Goal: Information Seeking & Learning: Learn about a topic

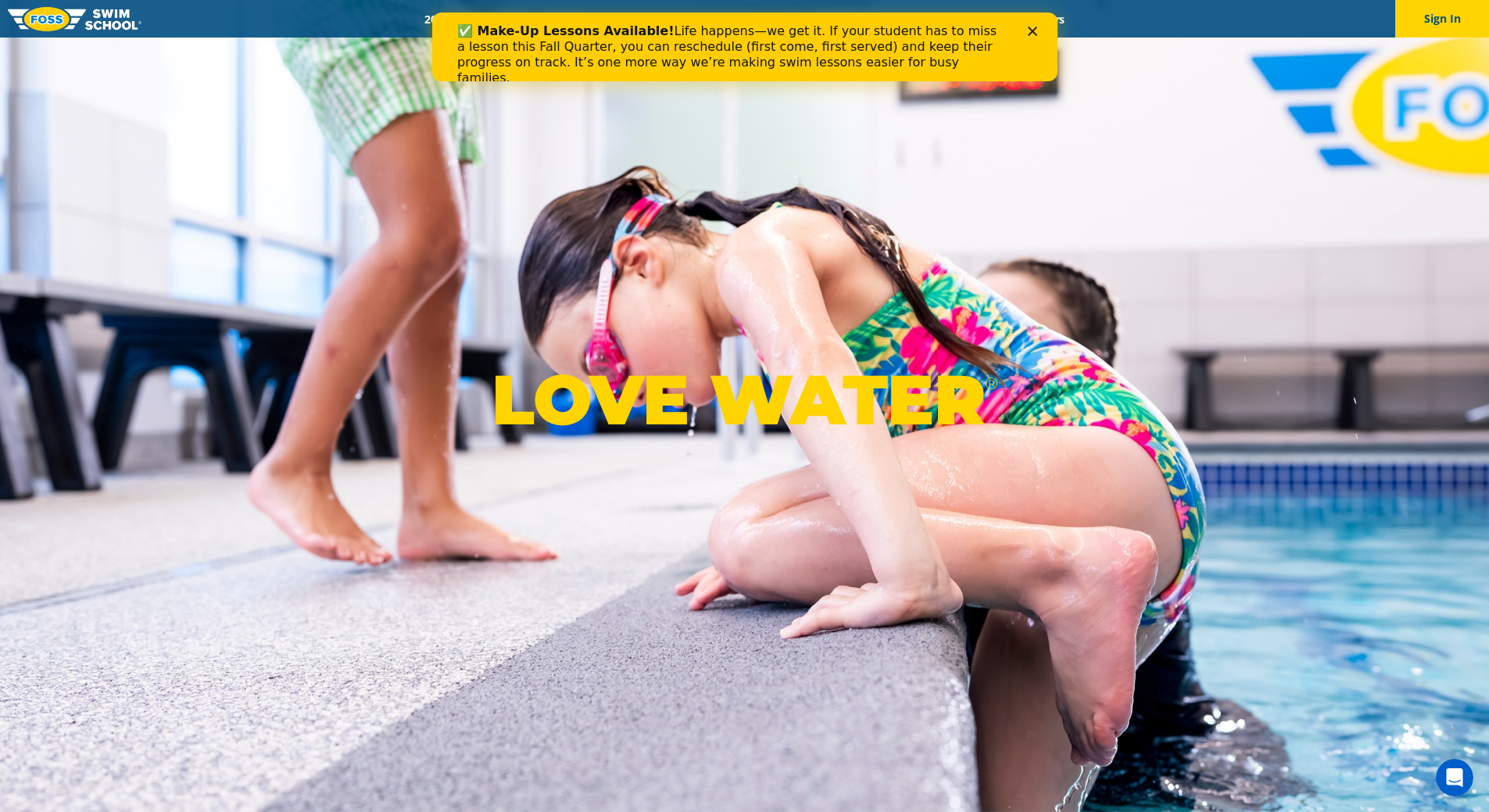
click at [1035, 27] on polygon "Close" at bounding box center [1031, 31] width 9 height 9
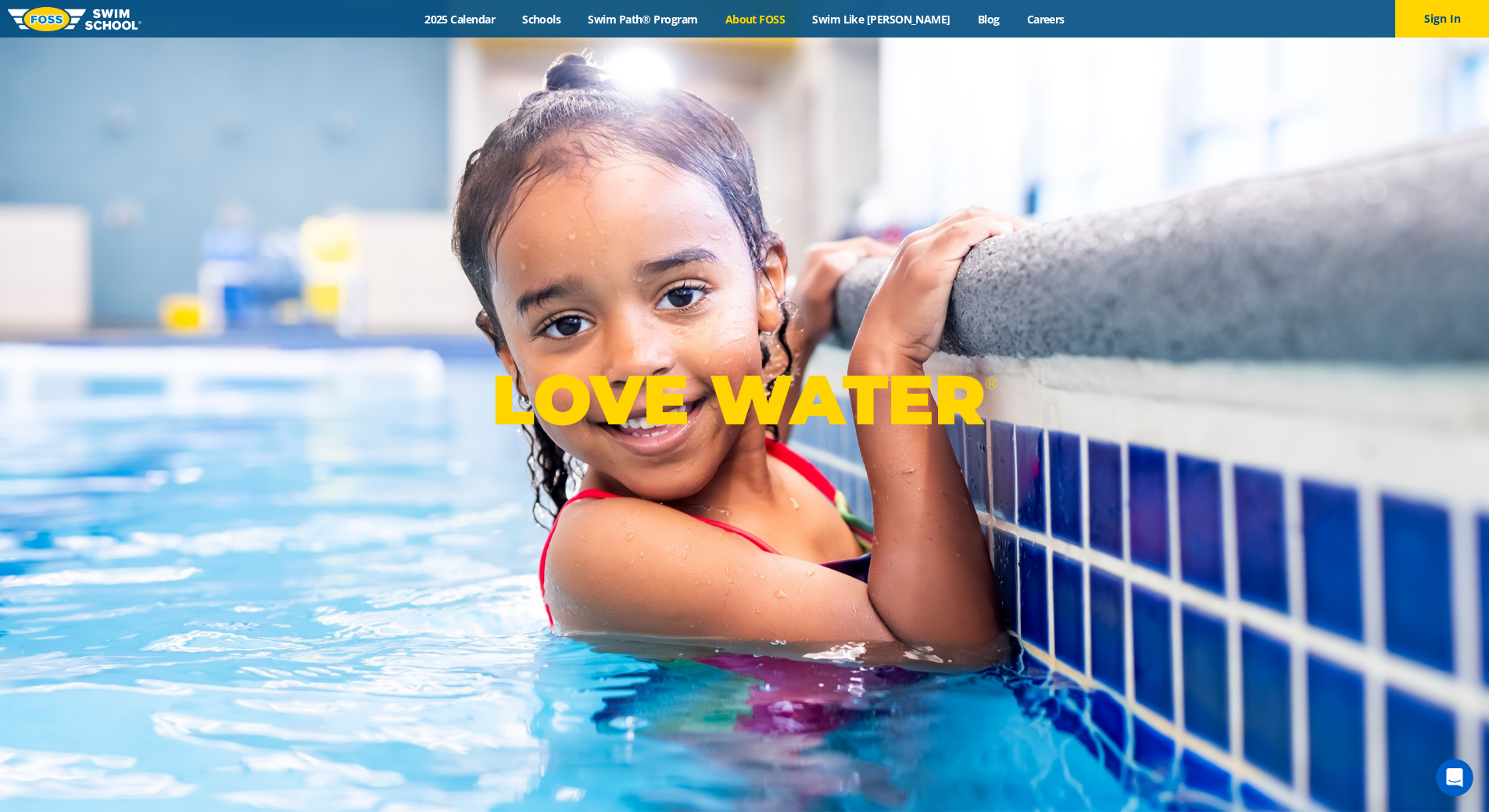
click at [792, 25] on link "About FOSS" at bounding box center [755, 19] width 88 height 15
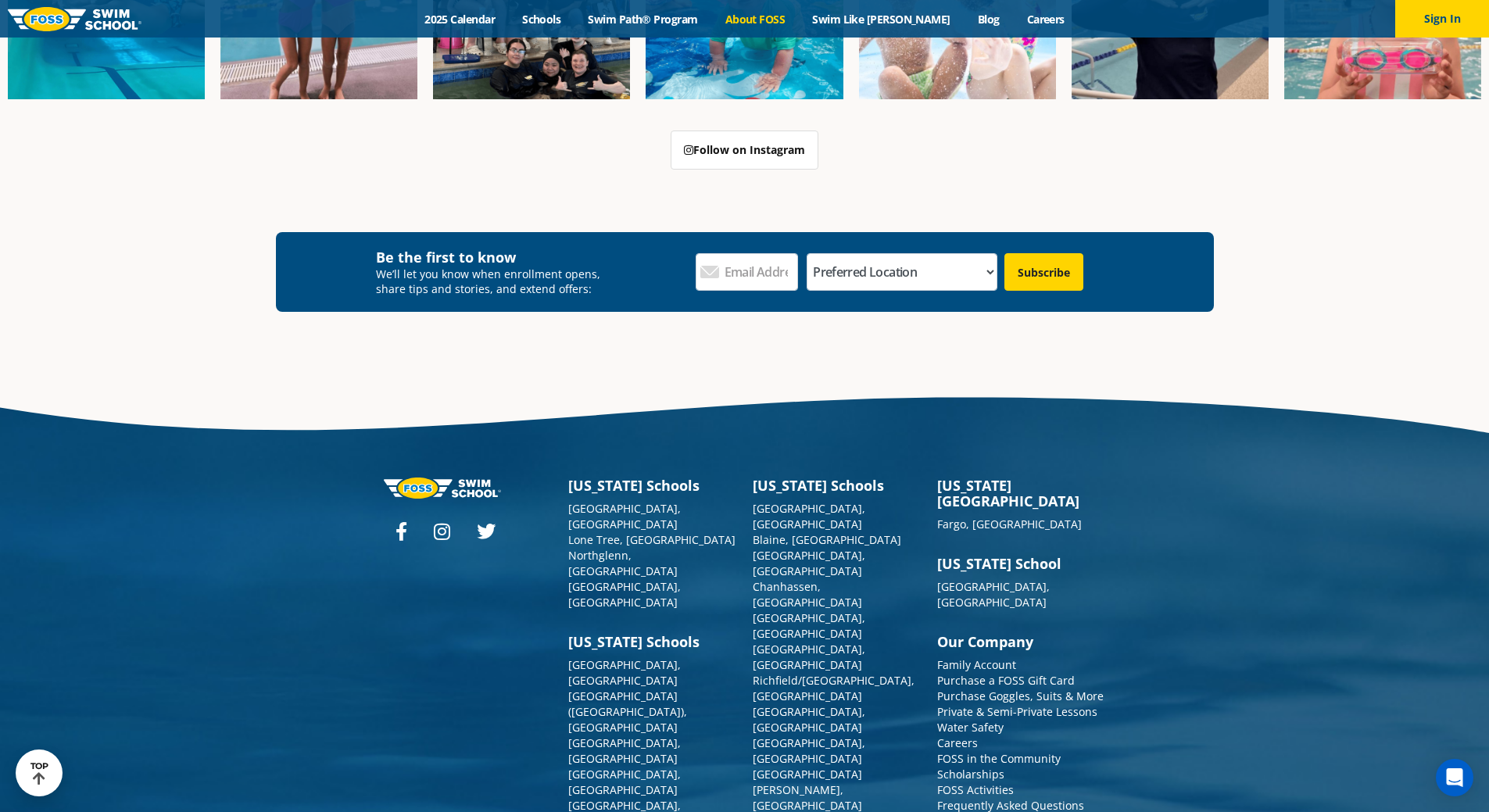
scroll to position [4166, 0]
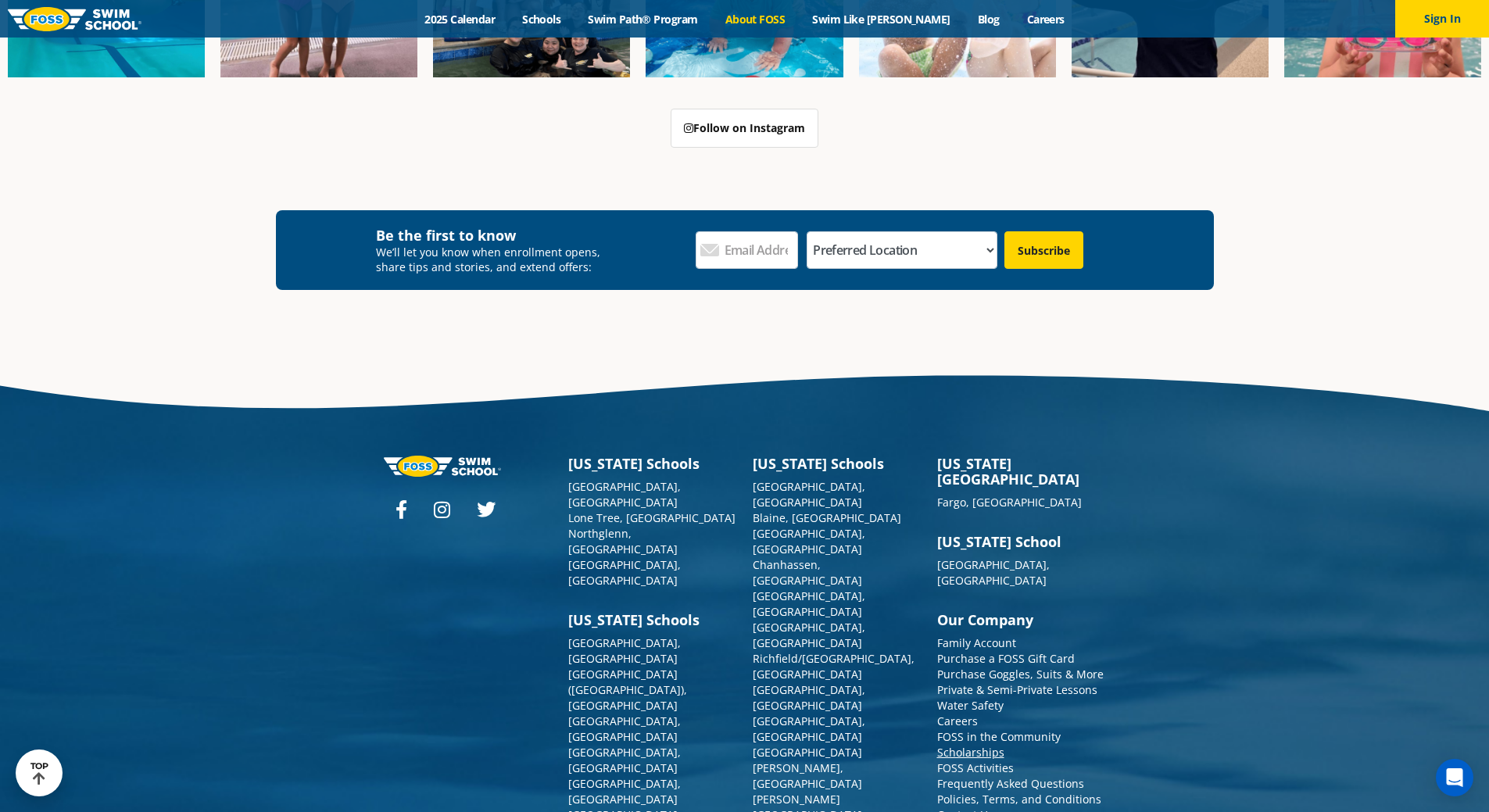
click at [965, 745] on link "Scholarships" at bounding box center [970, 752] width 67 height 15
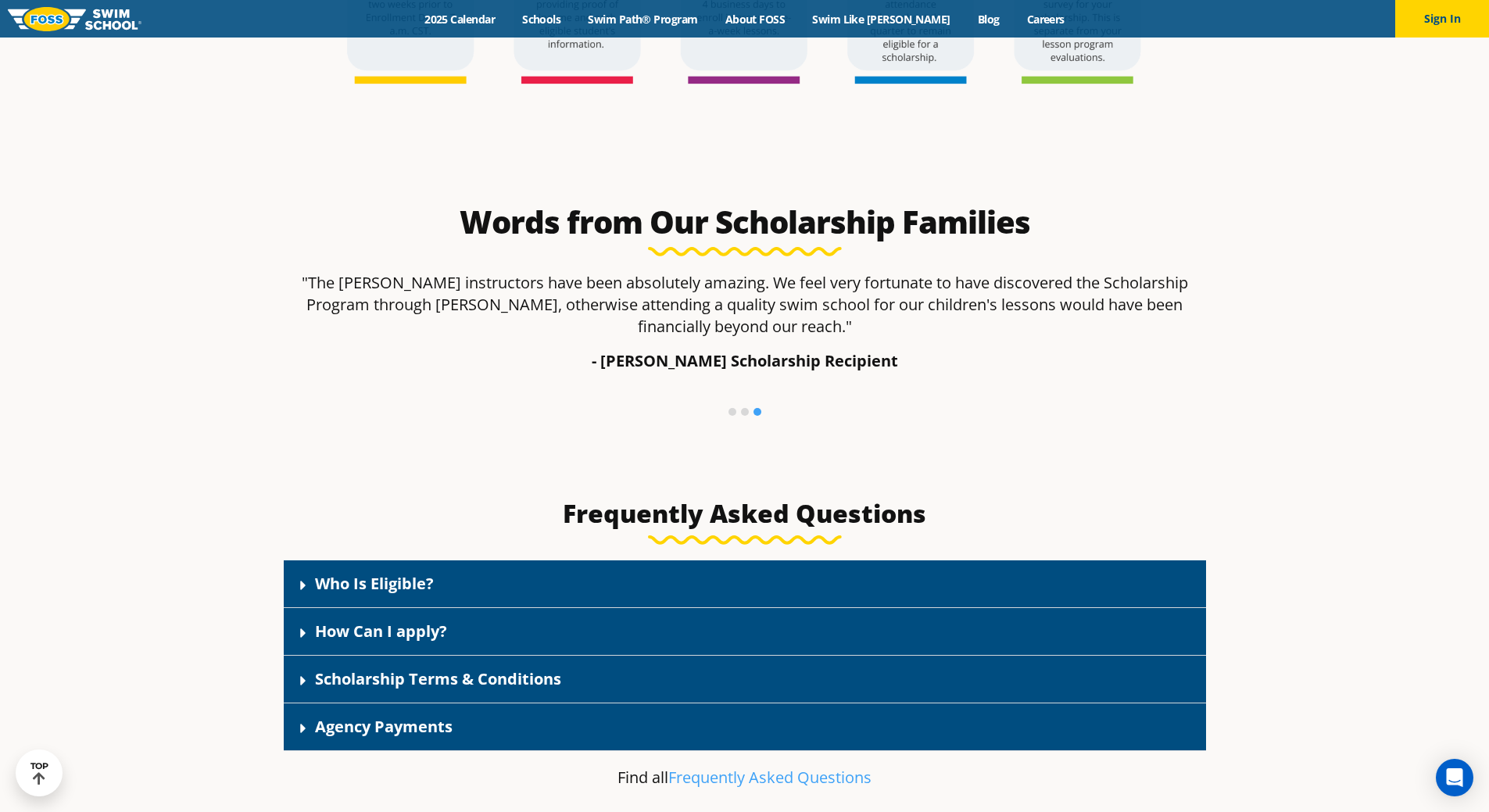
scroll to position [2110, 0]
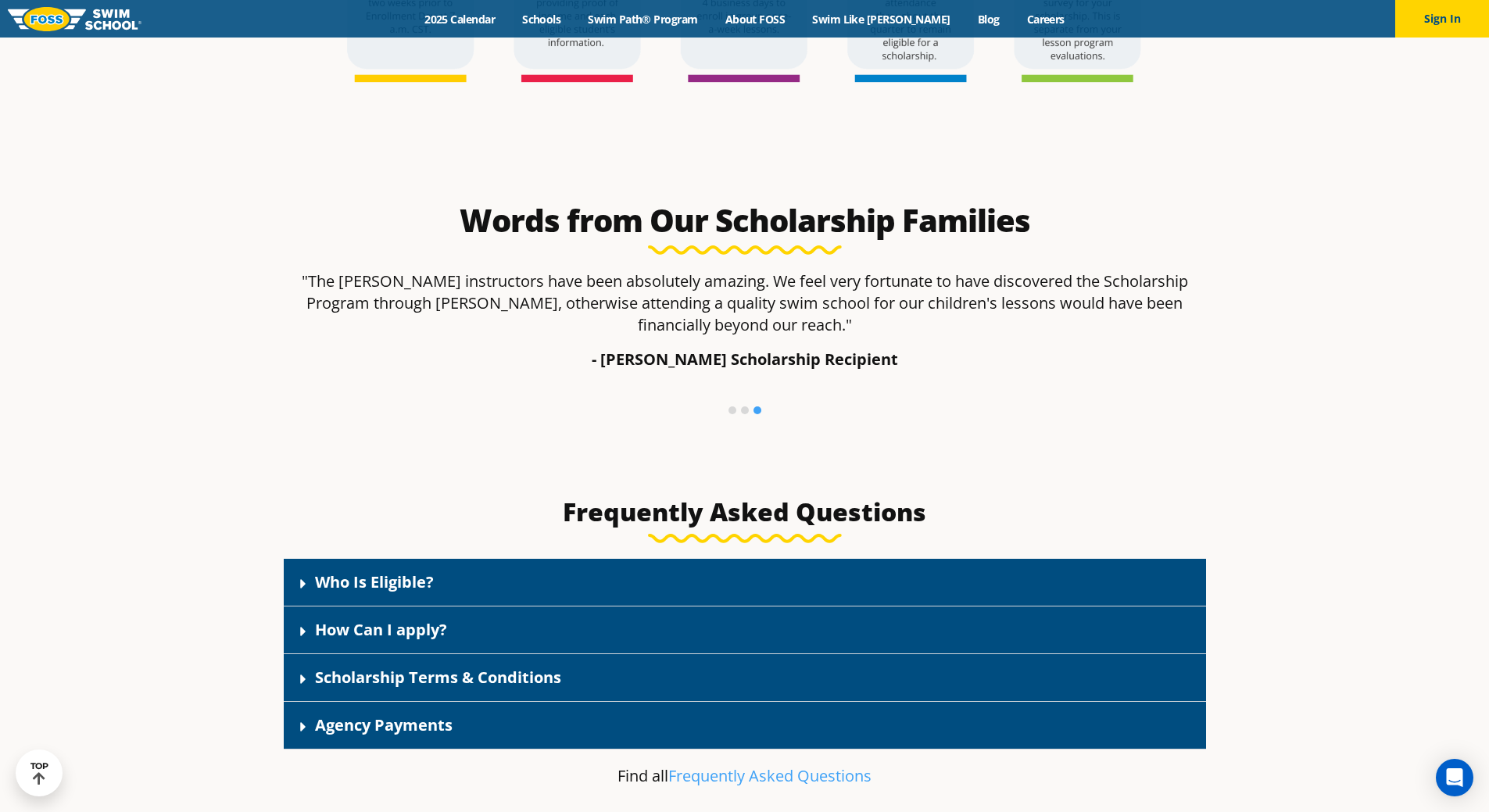
click at [395, 738] on div "Agency Payments" at bounding box center [744, 725] width 922 height 48
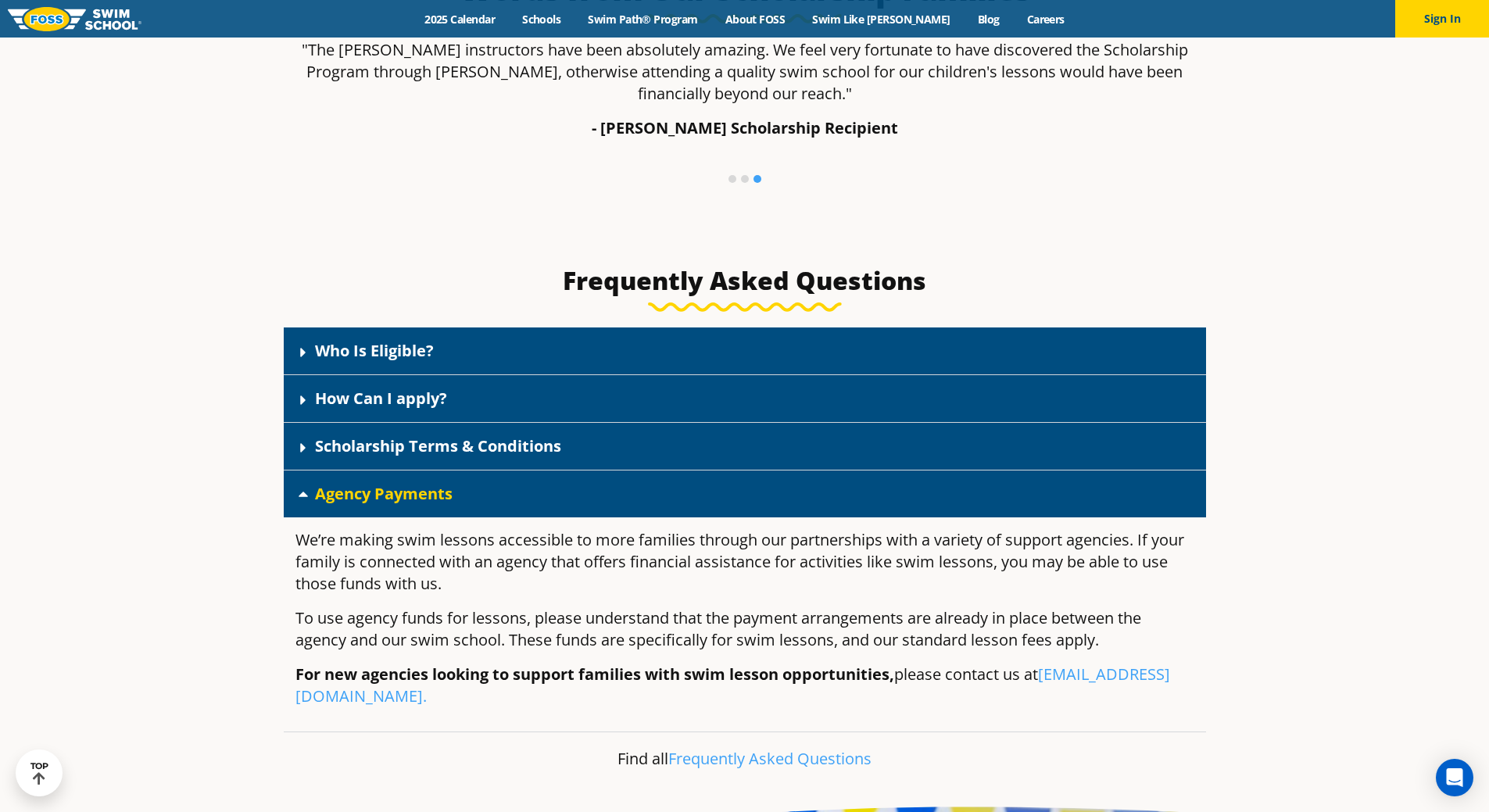
scroll to position [2344, 0]
